Goal: Book appointment/travel/reservation

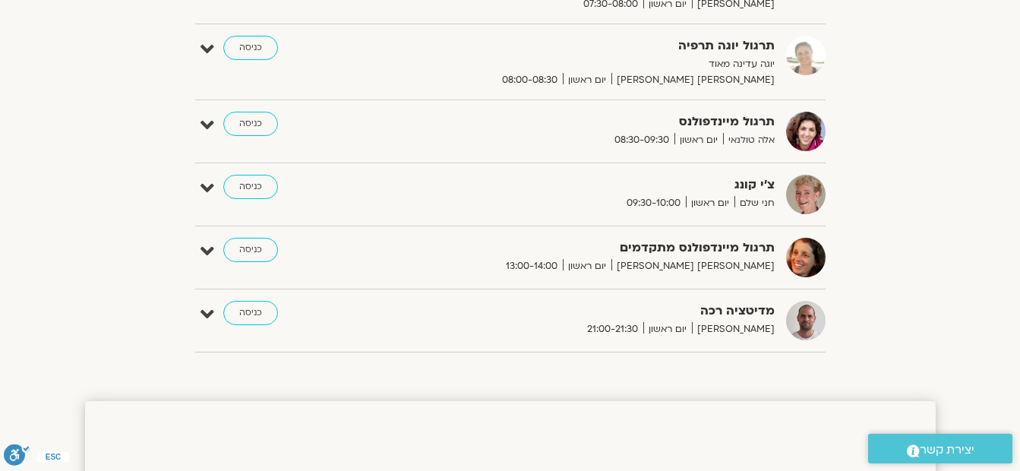
scroll to position [456, 0]
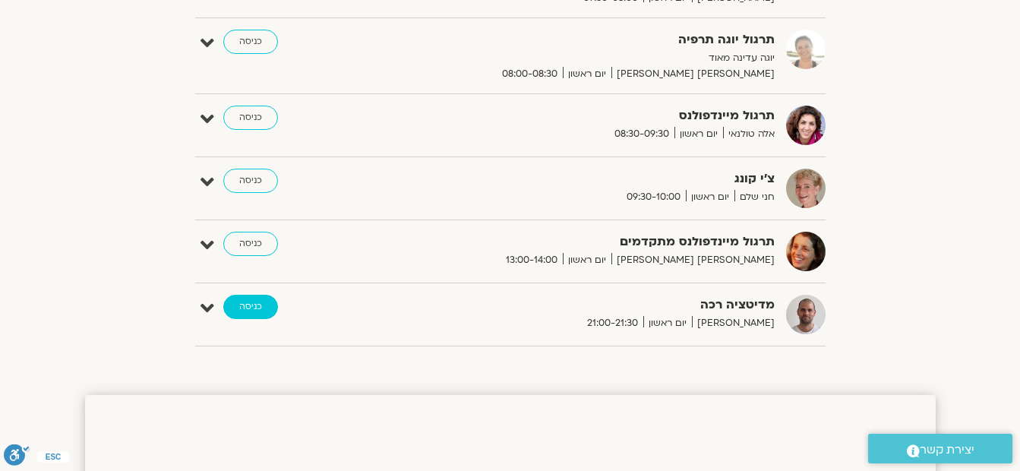
click at [248, 300] on link "כניסה" at bounding box center [250, 307] width 55 height 24
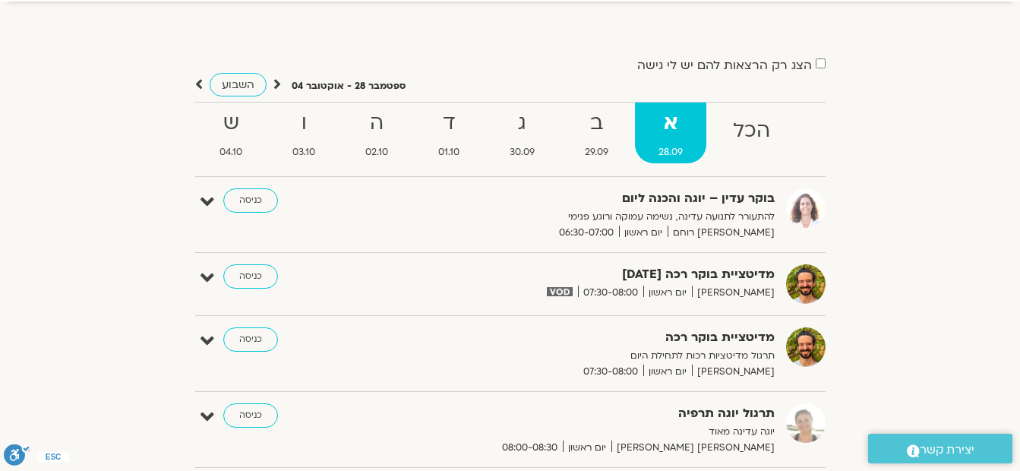
scroll to position [76, 0]
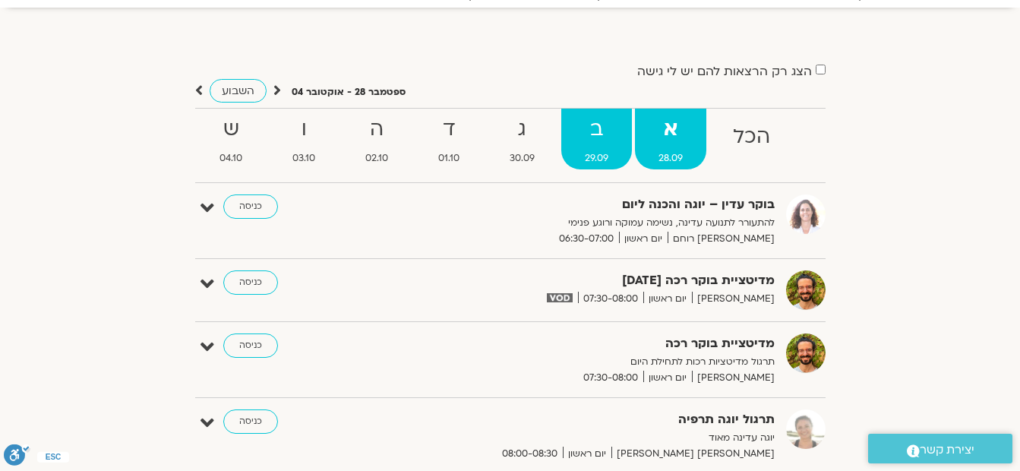
click at [597, 148] on link "ב 29.09" at bounding box center [596, 139] width 71 height 61
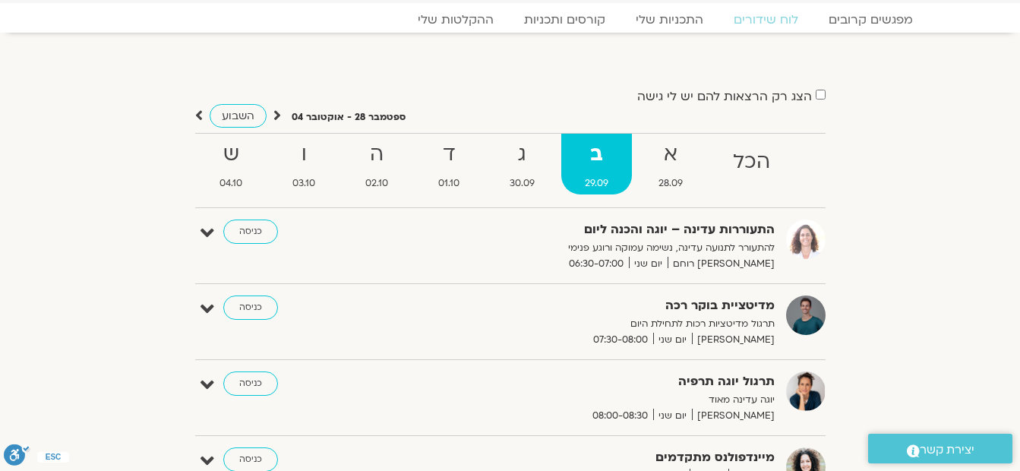
scroll to position [0, 0]
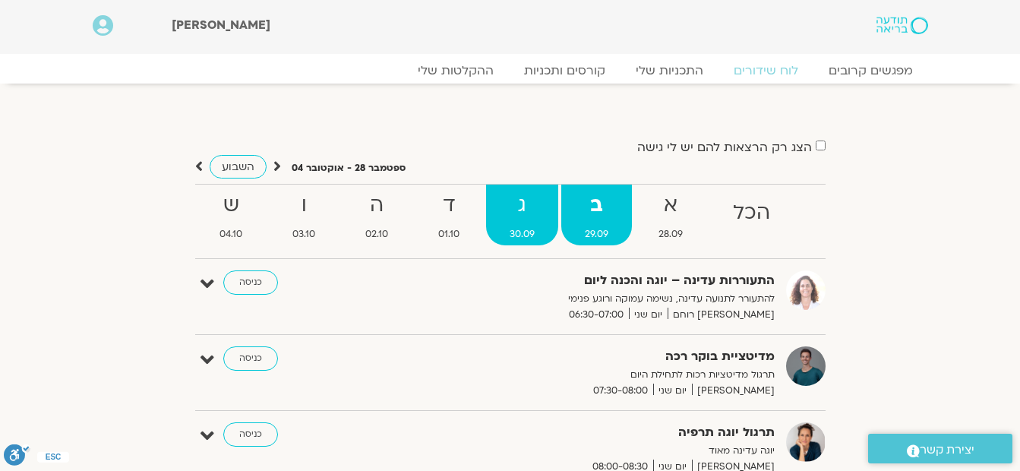
click at [522, 235] on span "30.09" at bounding box center [522, 234] width 72 height 16
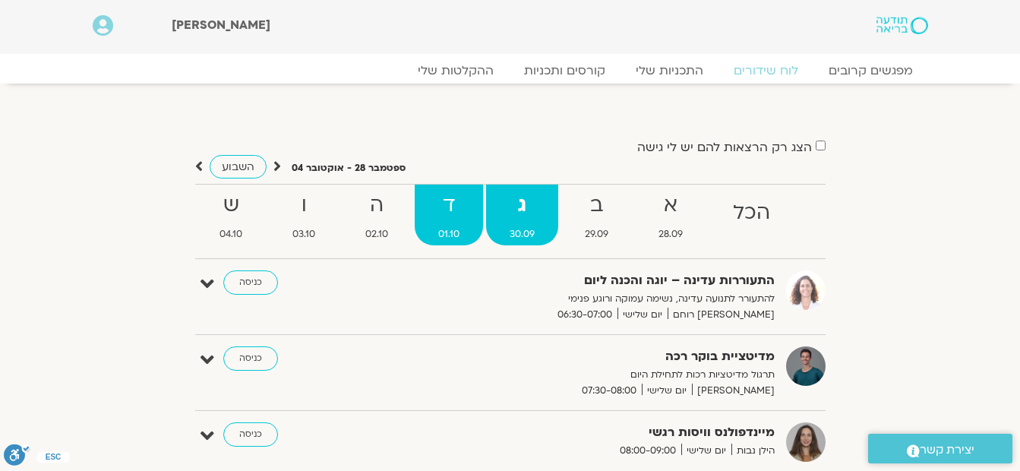
click at [440, 222] on strong "ד" at bounding box center [449, 205] width 68 height 34
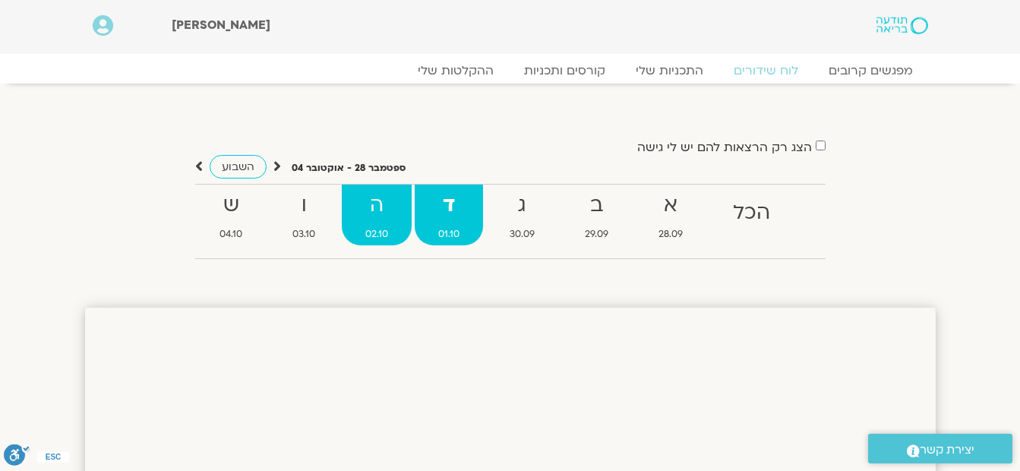
click at [379, 222] on strong "ה" at bounding box center [377, 205] width 70 height 34
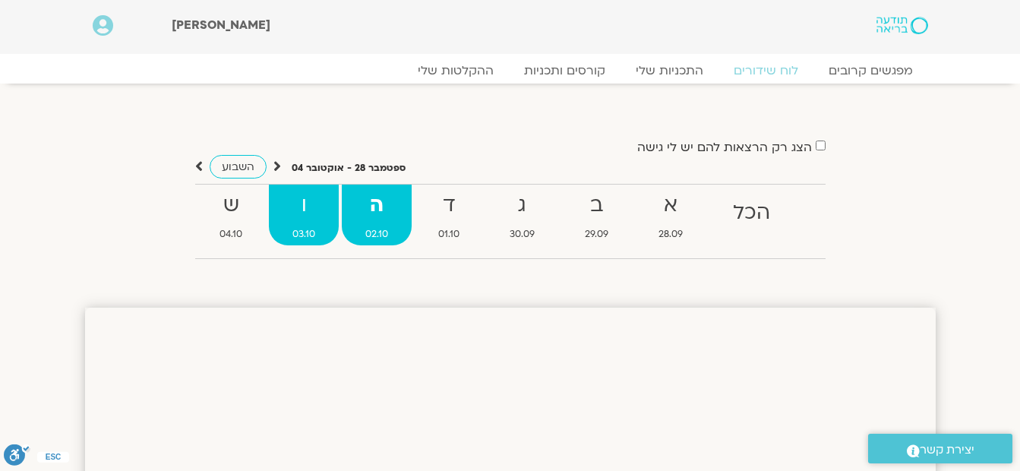
click at [301, 229] on span "03.10" at bounding box center [304, 234] width 70 height 16
